Goal: Obtain resource: Download file/media

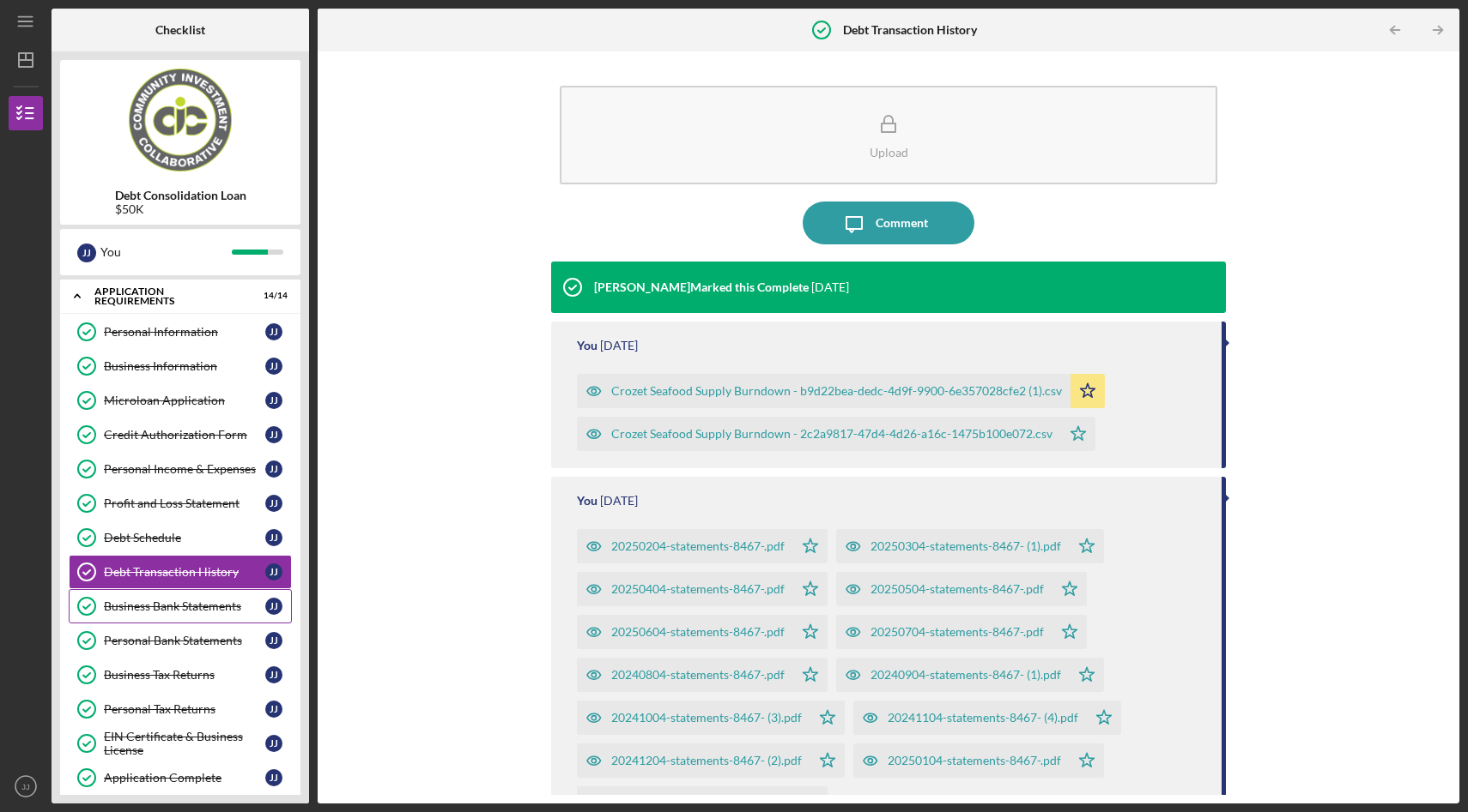
click at [192, 601] on div "Business Bank Statements" at bounding box center [184, 606] width 161 height 14
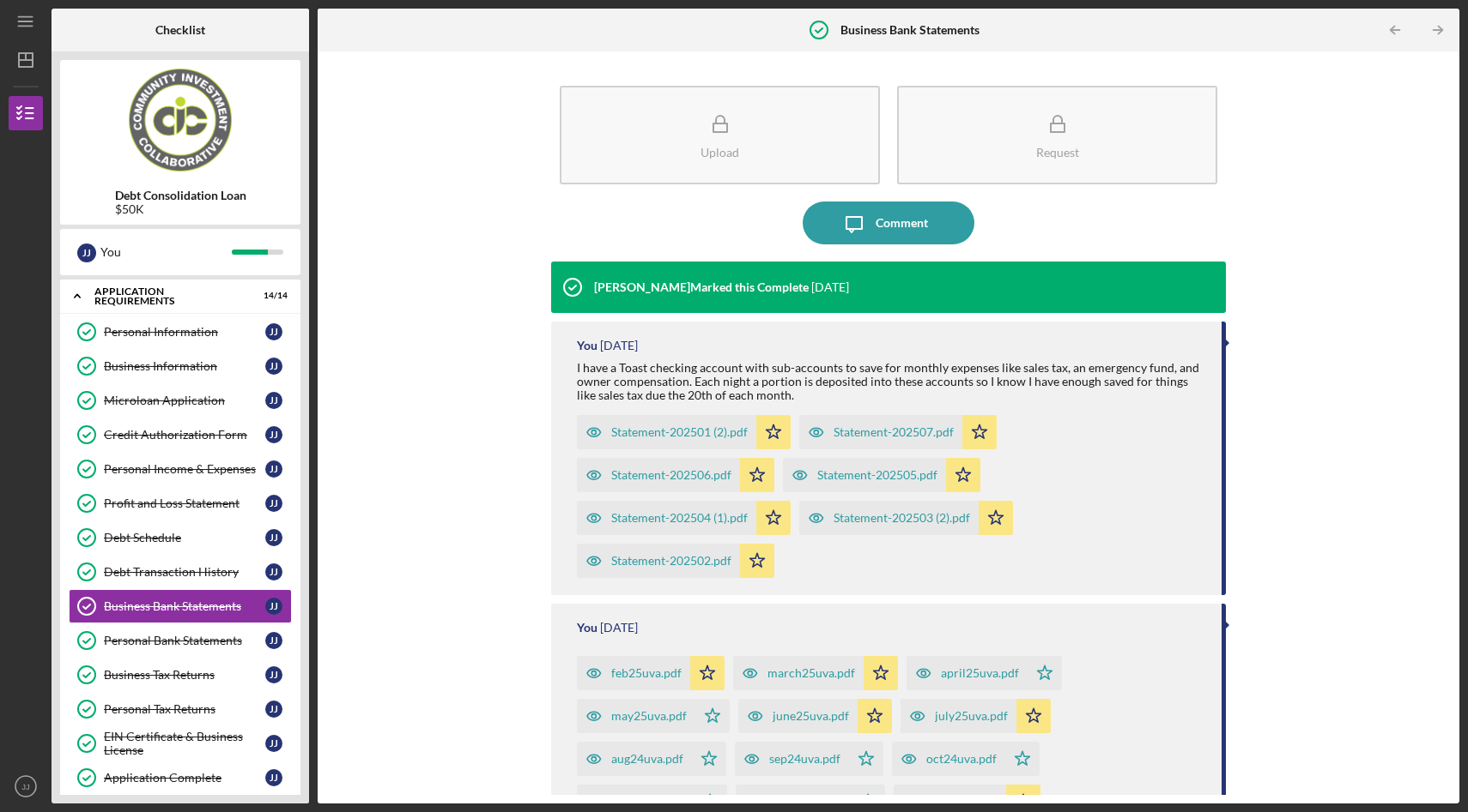
click at [684, 435] on div "Statement-202501 (2).pdf" at bounding box center [679, 432] width 137 height 14
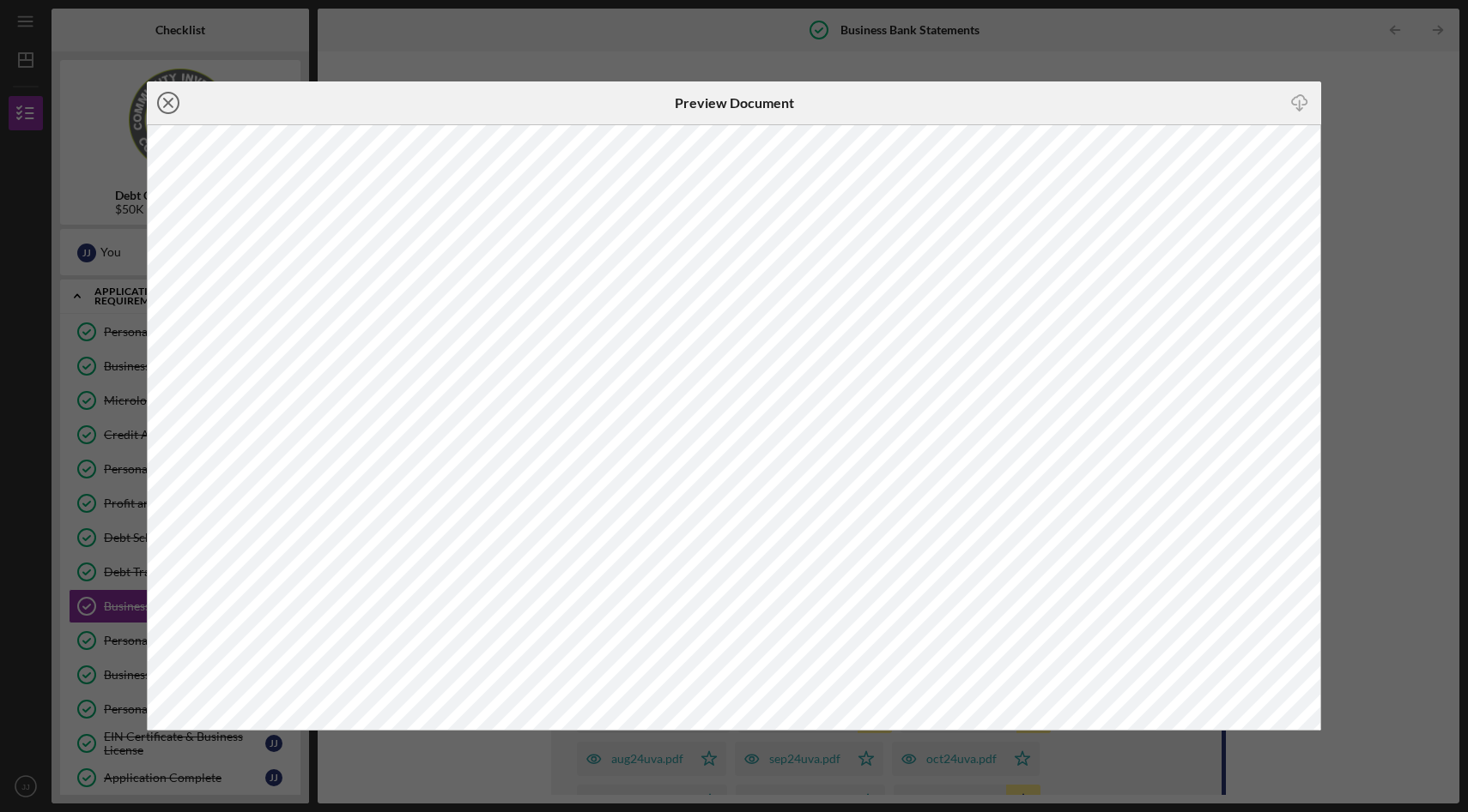
click at [171, 105] on line at bounding box center [168, 102] width 8 height 8
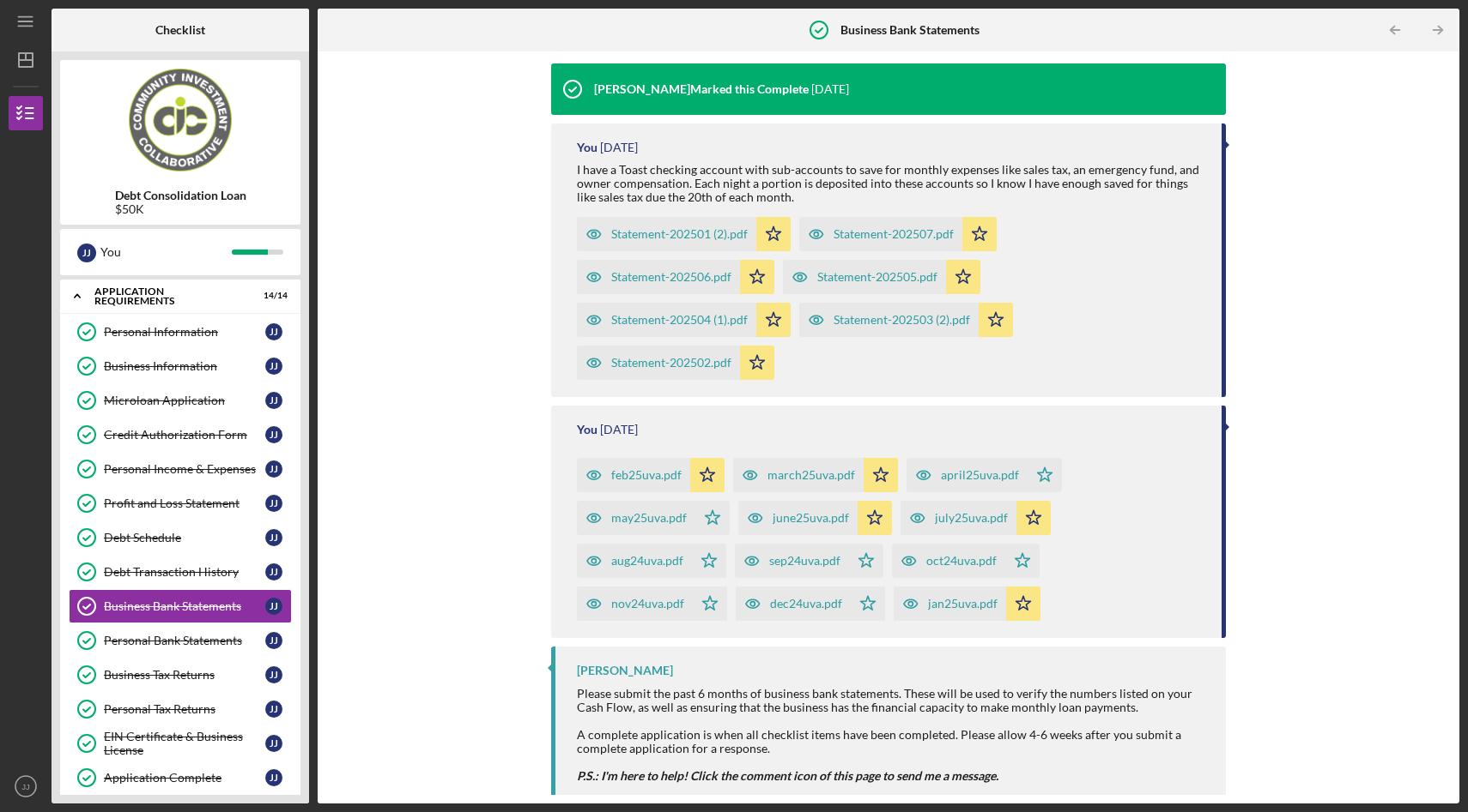
scroll to position [235, 0]
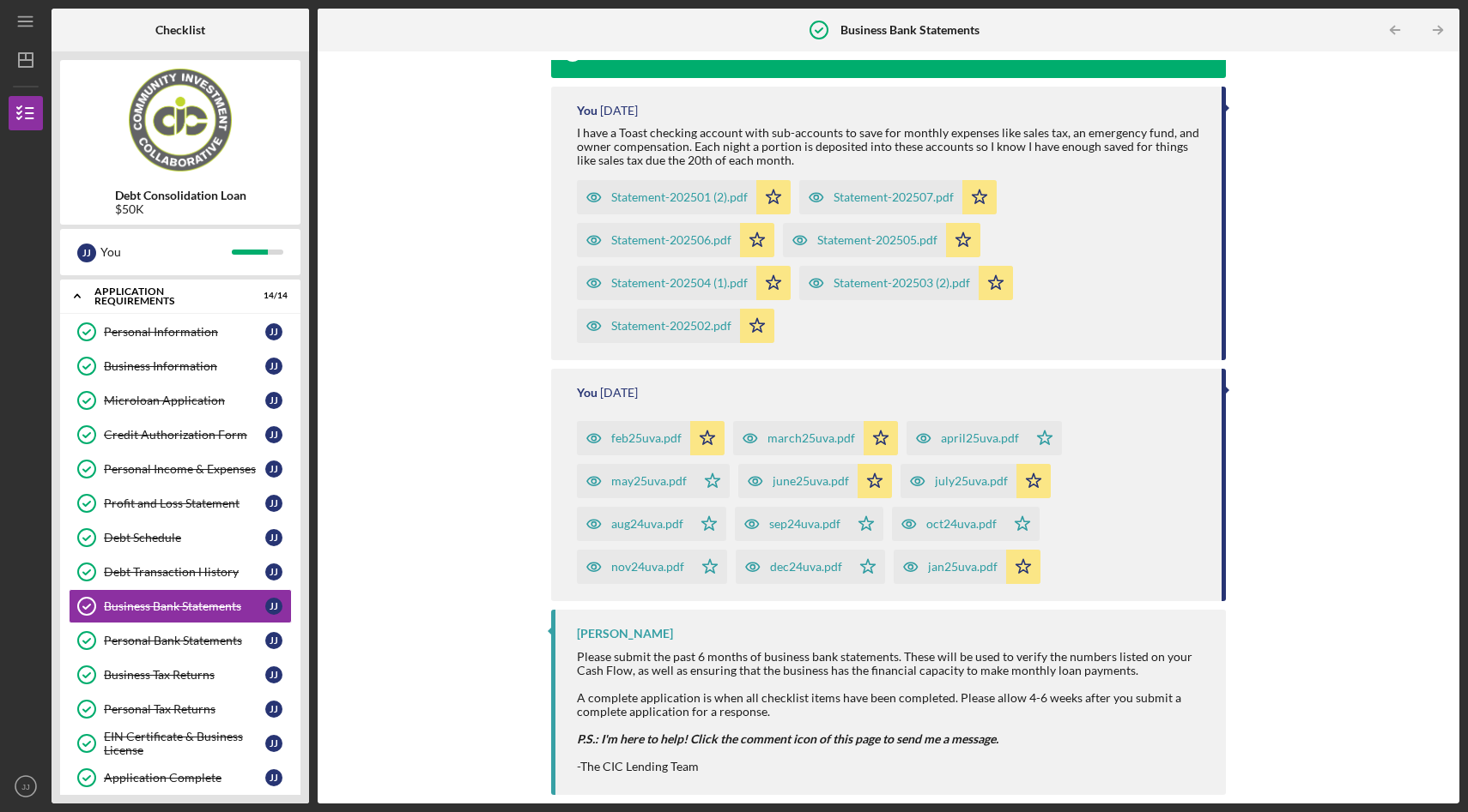
click at [646, 427] on div "feb25uva.pdf" at bounding box center [634, 438] width 113 height 35
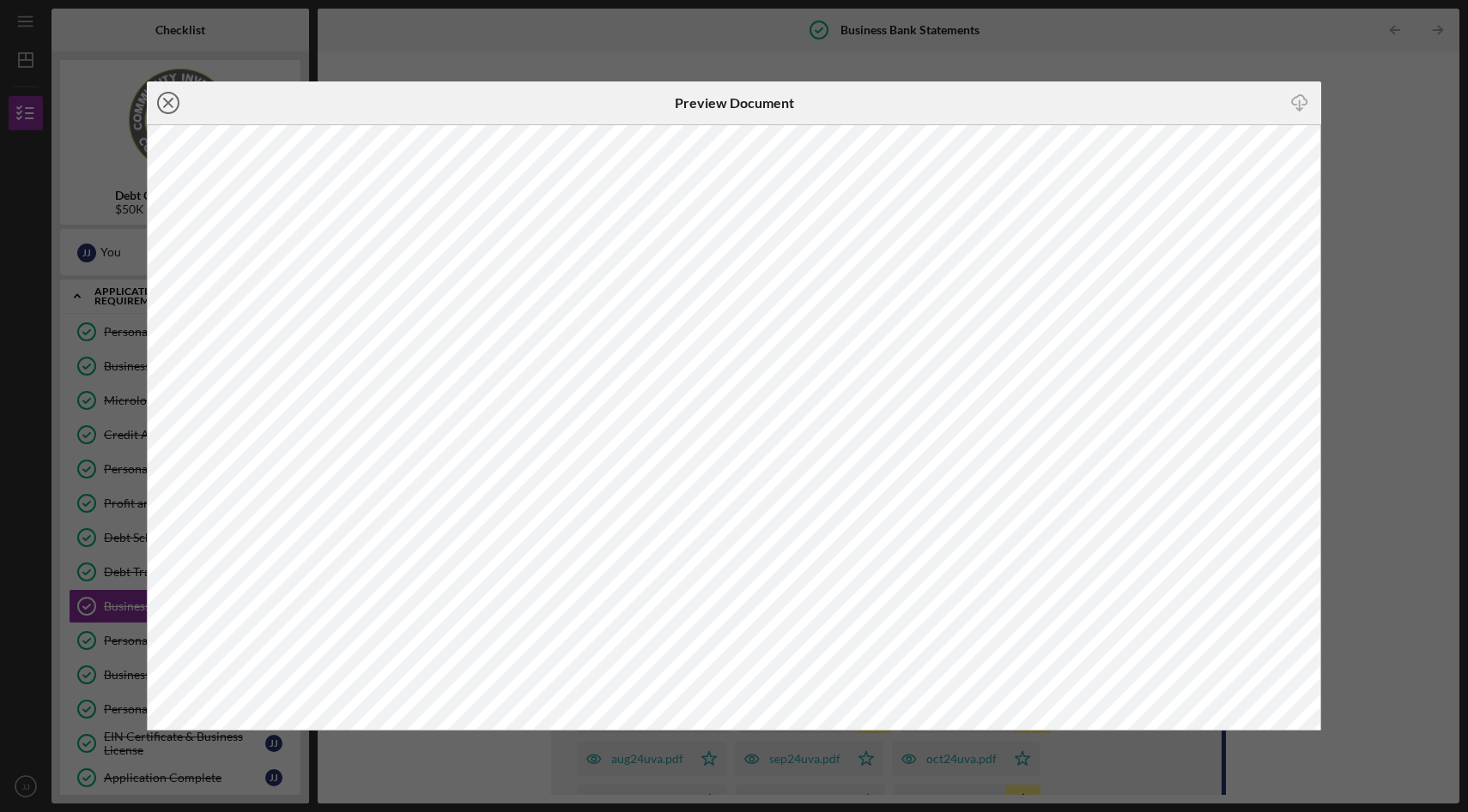
click at [169, 106] on icon "Icon/Close" at bounding box center [168, 102] width 43 height 43
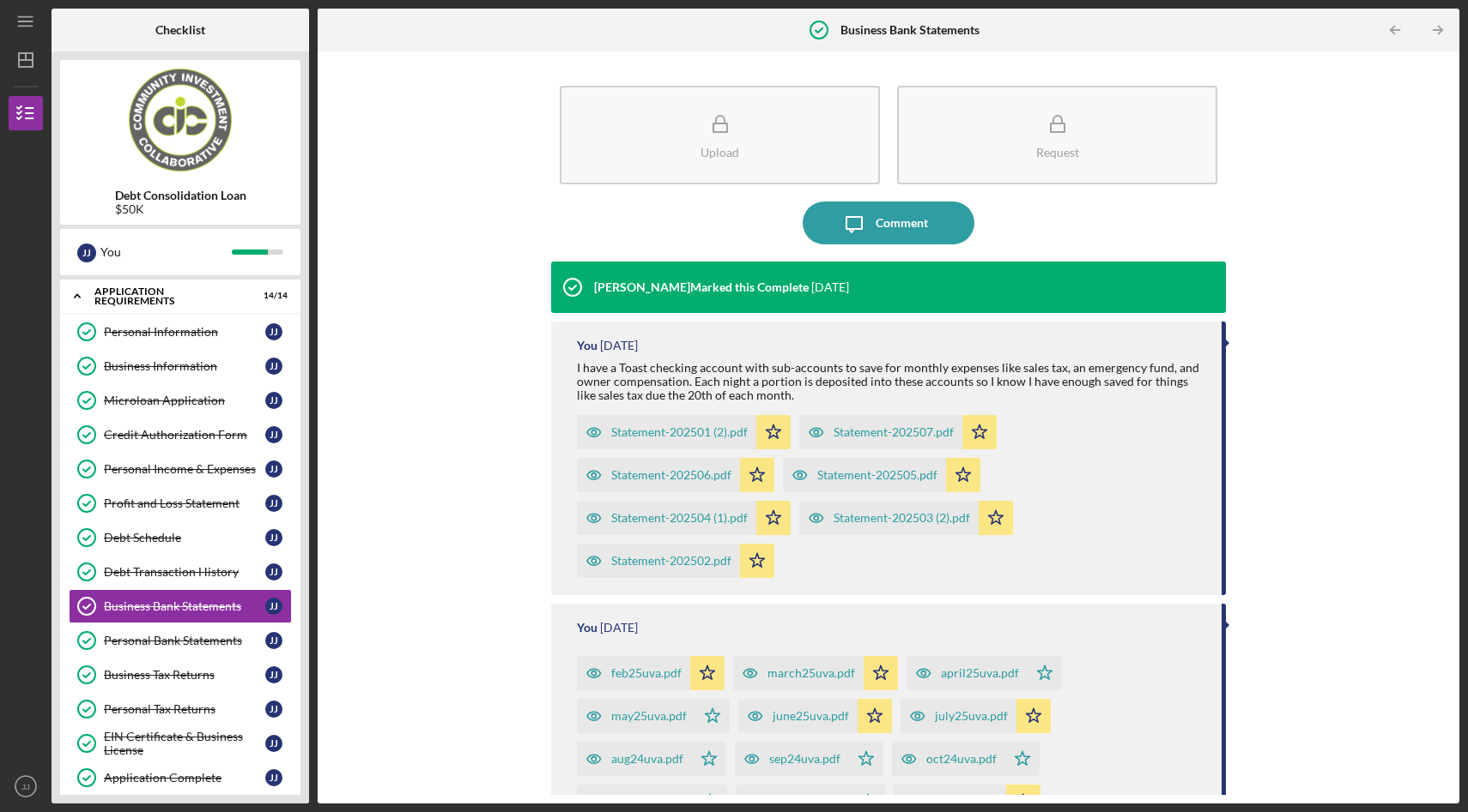
click at [662, 478] on div "Statement-202506.pdf" at bounding box center [671, 475] width 120 height 14
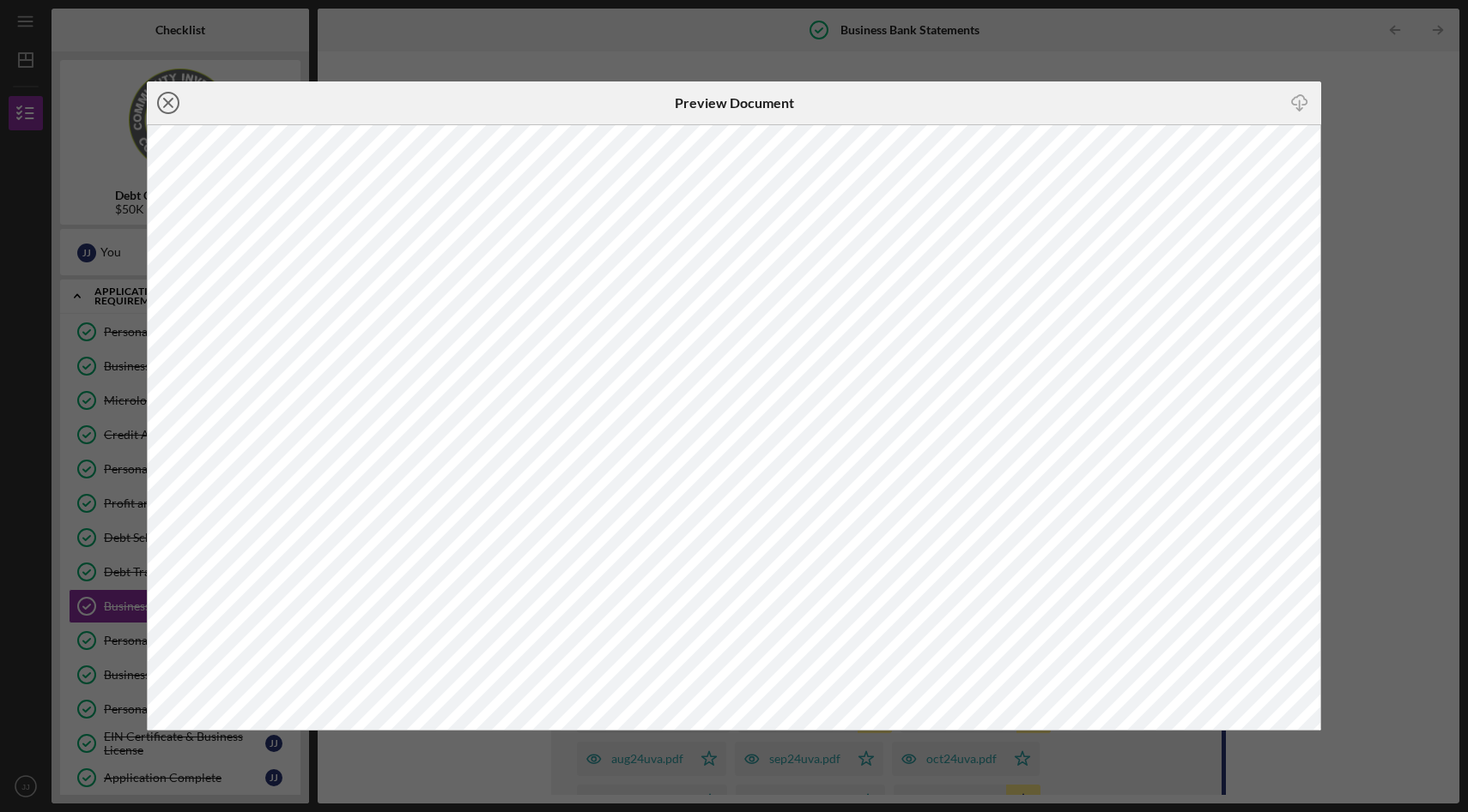
click at [170, 99] on line at bounding box center [168, 102] width 8 height 8
